Goal: Information Seeking & Learning: Learn about a topic

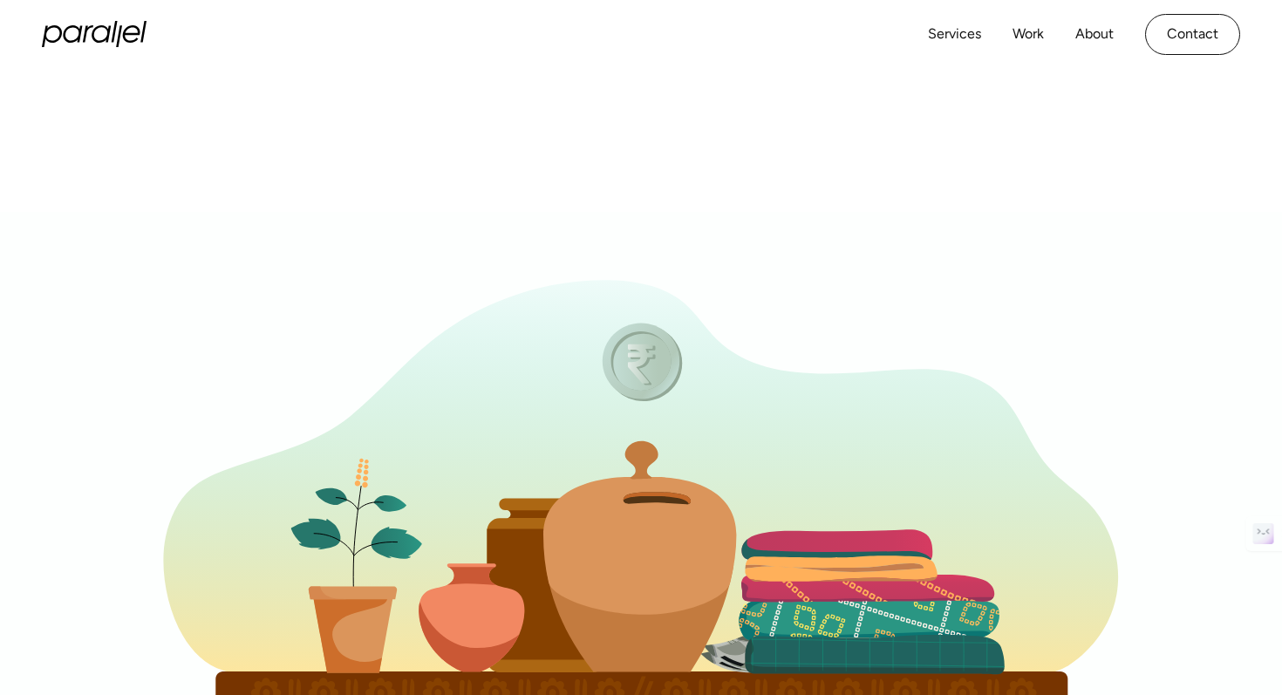
drag, startPoint x: 644, startPoint y: 376, endPoint x: 653, endPoint y: 489, distance: 113.8
click at [653, 489] on g at bounding box center [641, 539] width 1282 height 654
drag, startPoint x: 624, startPoint y: 357, endPoint x: 637, endPoint y: 482, distance: 126.3
click at [637, 482] on g at bounding box center [641, 539] width 1282 height 654
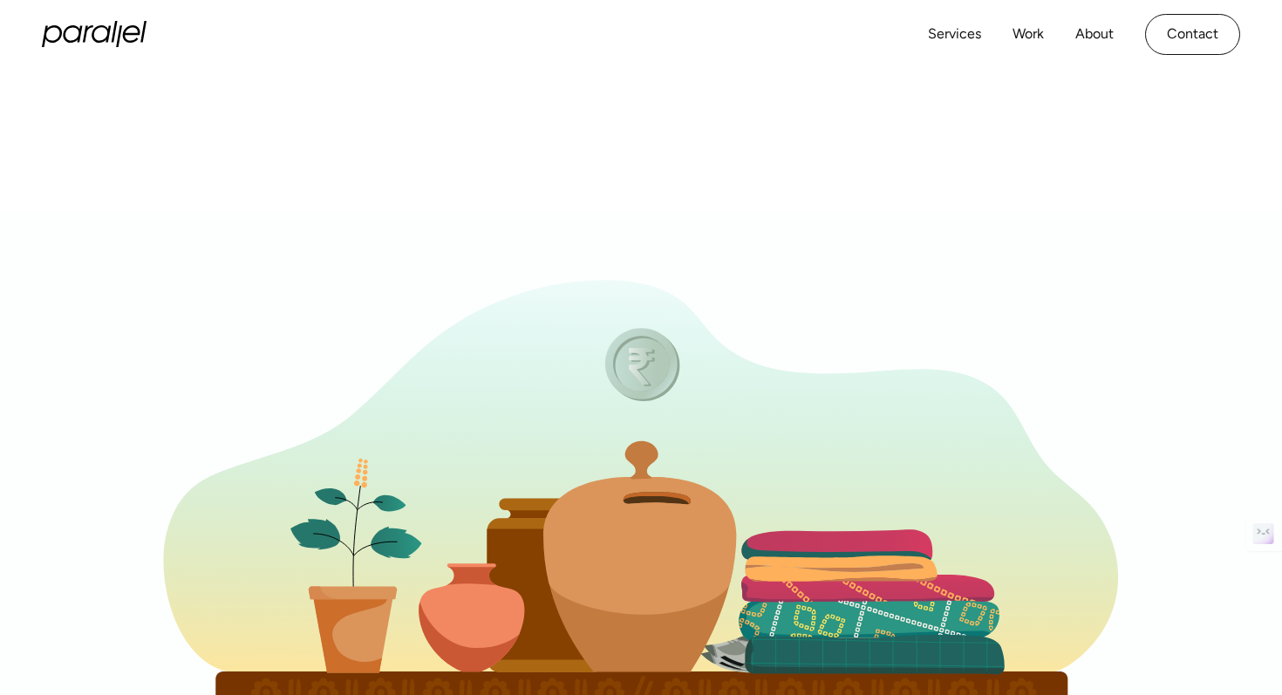
click at [649, 364] on icon at bounding box center [643, 364] width 54 height 53
drag, startPoint x: 649, startPoint y: 384, endPoint x: 645, endPoint y: 496, distance: 112.6
click at [645, 496] on g at bounding box center [641, 539] width 1282 height 654
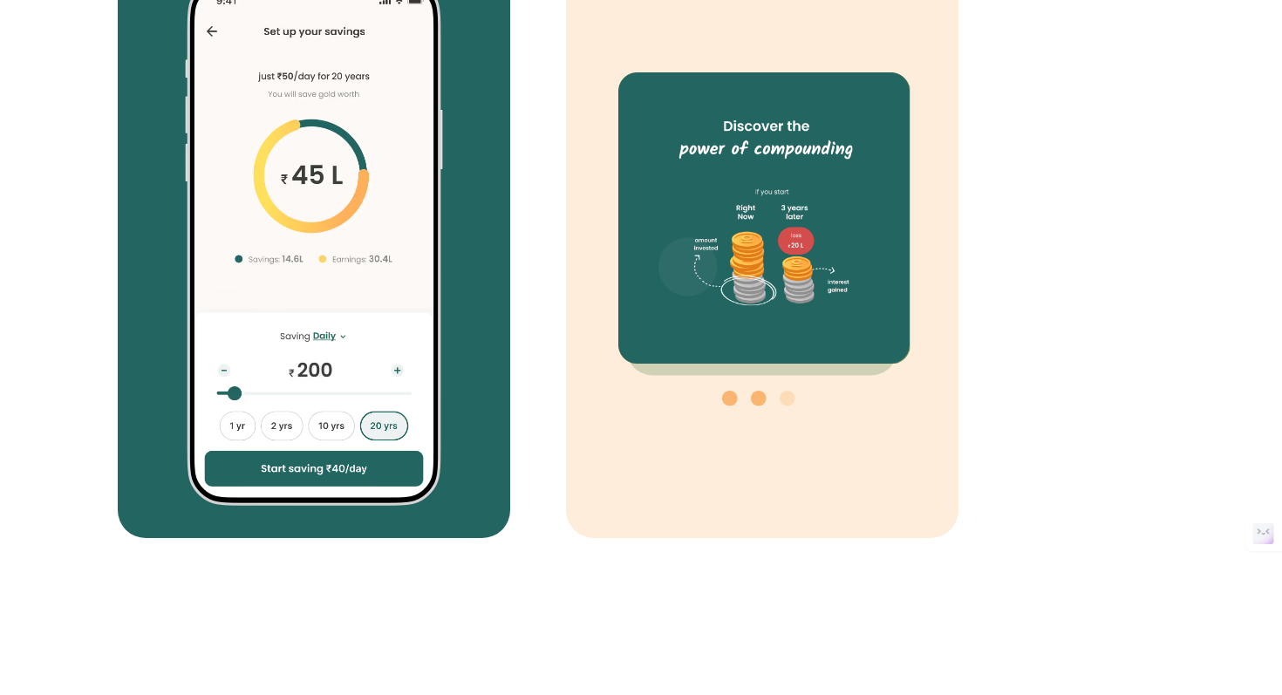
scroll to position [5899, 0]
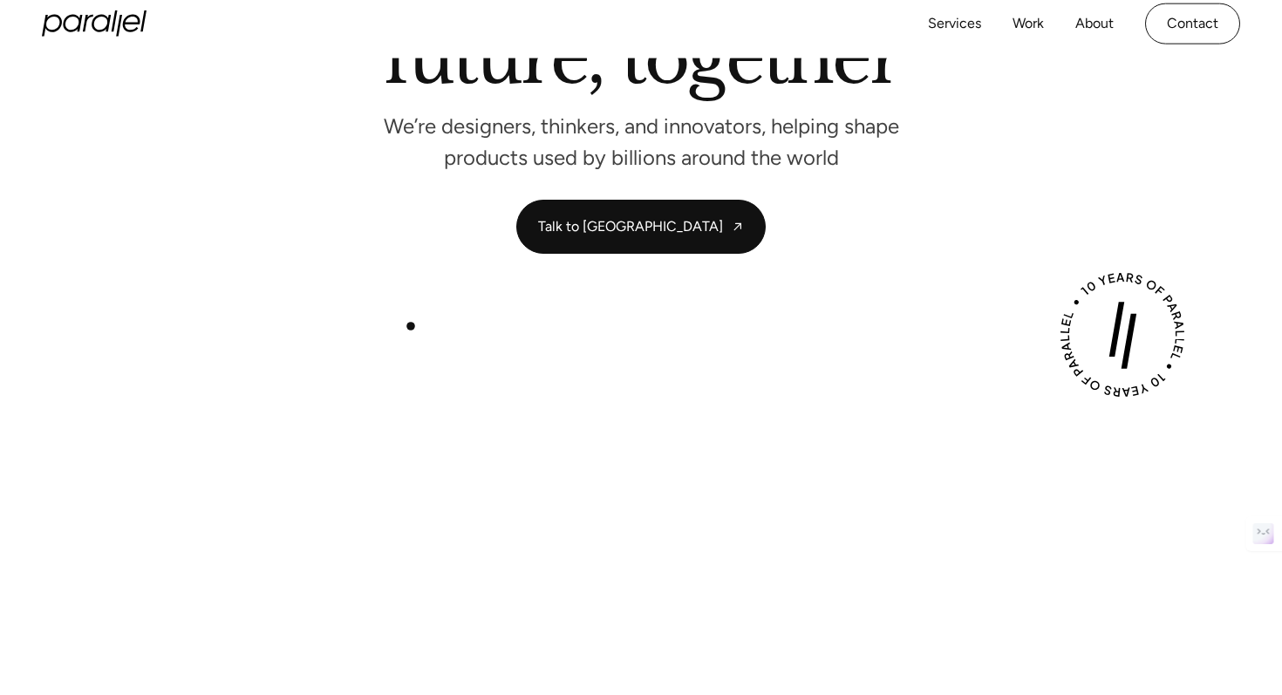
scroll to position [224, 0]
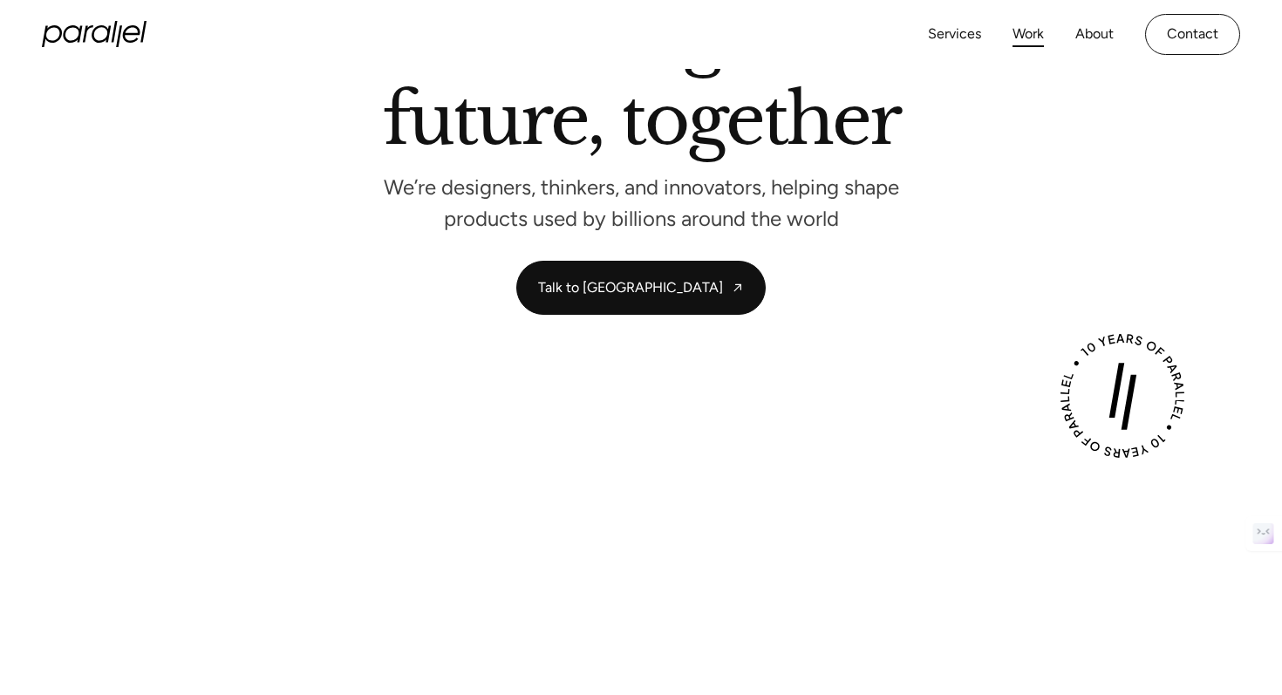
click at [1033, 31] on link "Work" at bounding box center [1028, 34] width 31 height 25
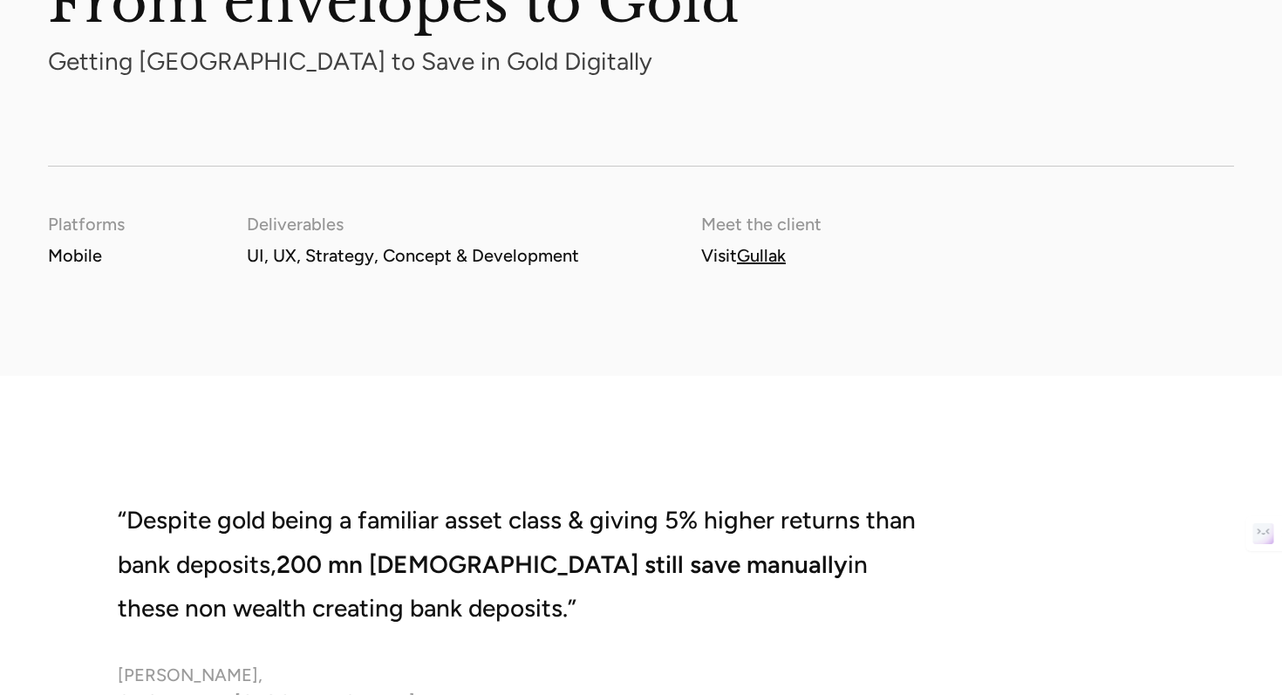
scroll to position [2128, 0]
click at [761, 258] on link "Gullak" at bounding box center [761, 254] width 49 height 21
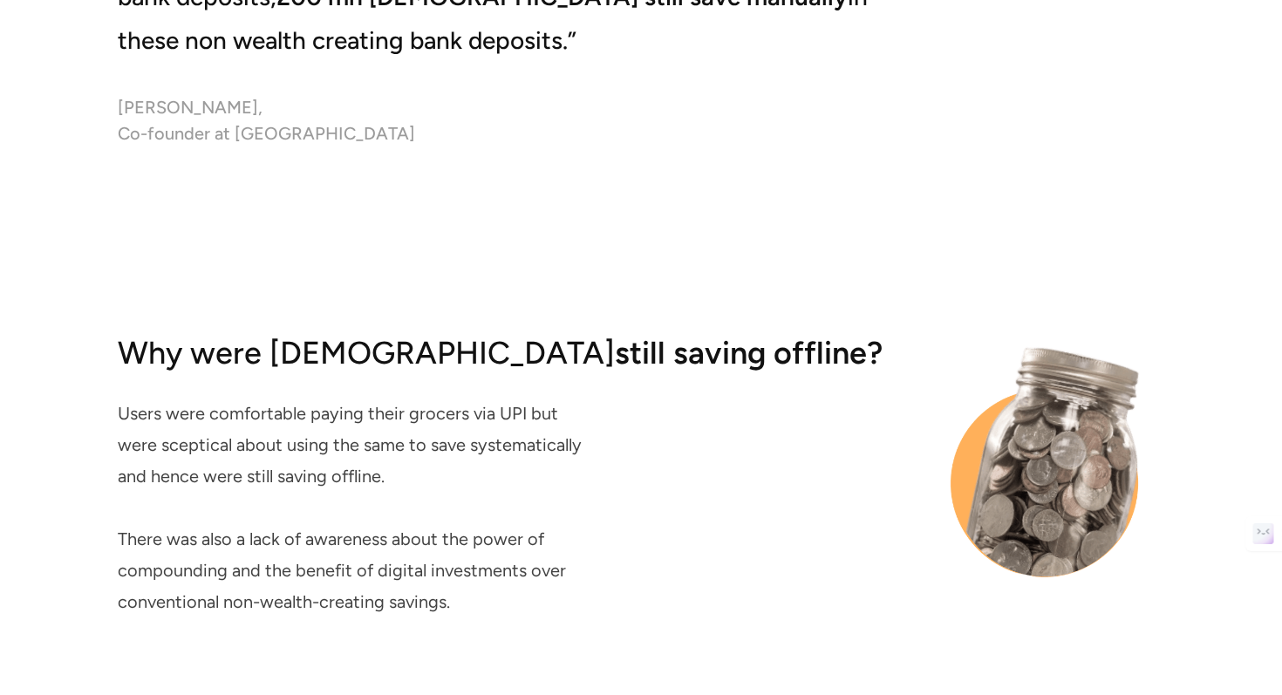
scroll to position [2696, 0]
click at [198, 112] on div "[PERSON_NAME], Co-founder at [GEOGRAPHIC_DATA]" at bounding box center [521, 119] width 806 height 52
click at [147, 111] on div "[PERSON_NAME], Co-founder at [GEOGRAPHIC_DATA]" at bounding box center [521, 119] width 806 height 52
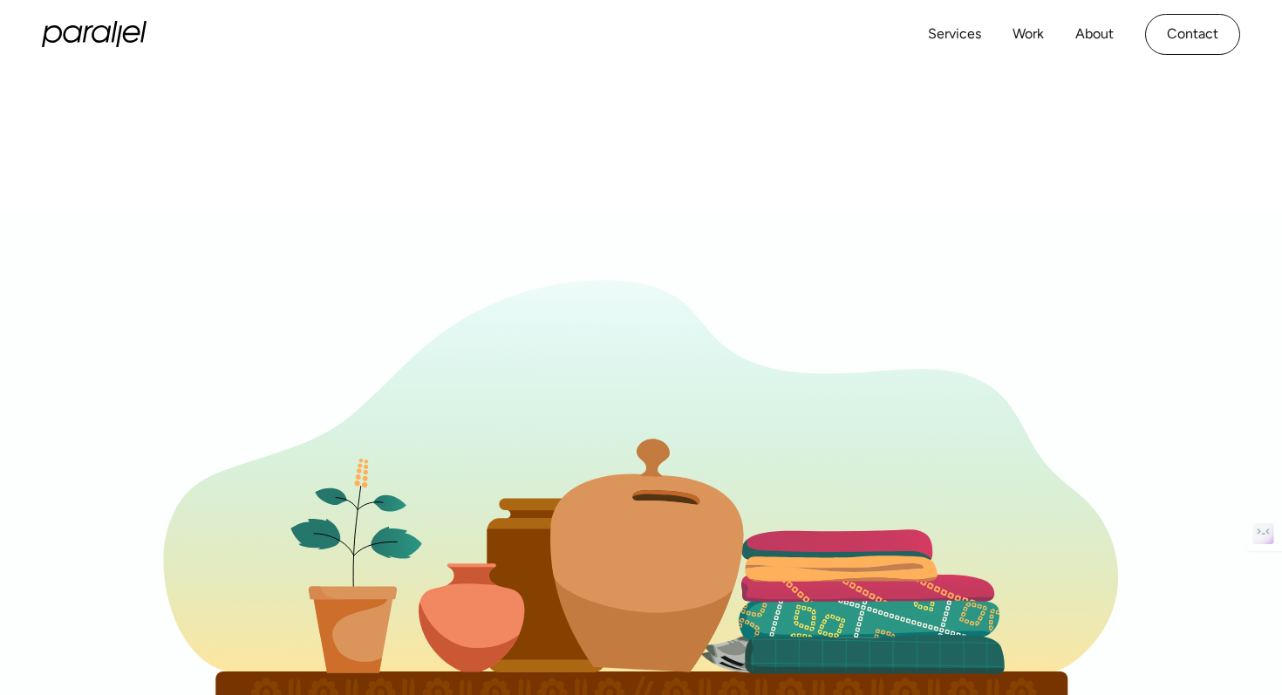
scroll to position [501, 0]
